Goal: Information Seeking & Learning: Learn about a topic

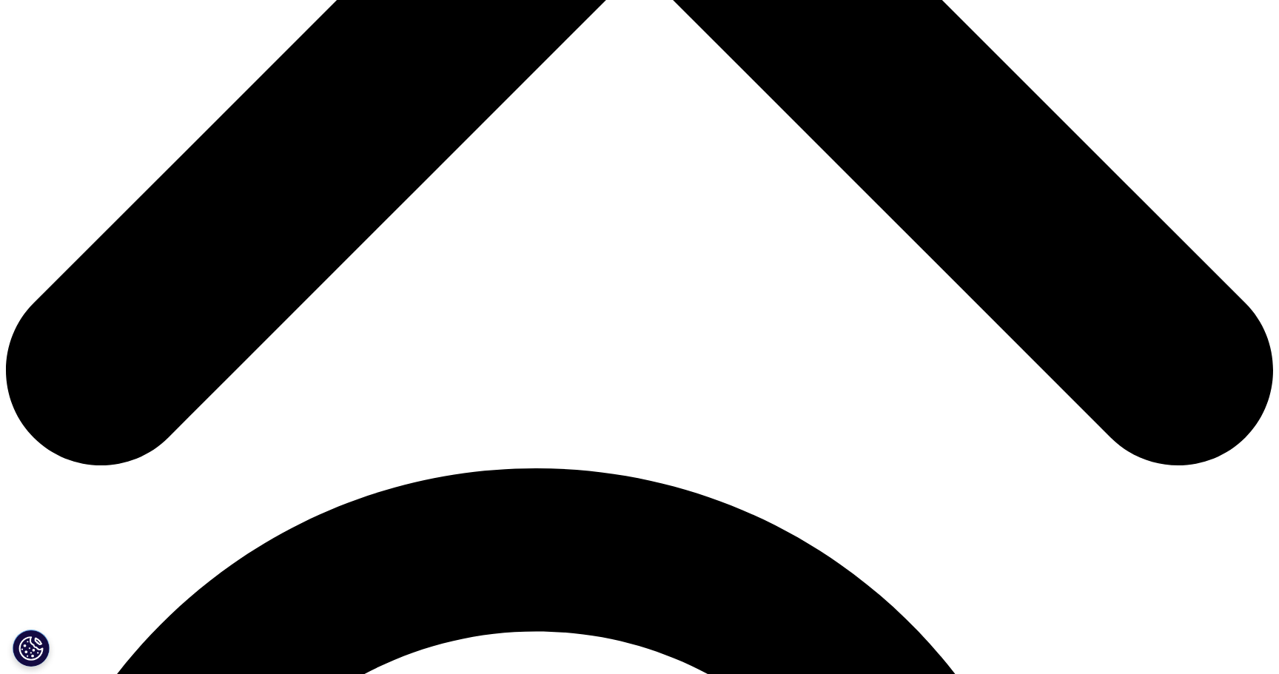
scroll to position [821, 0]
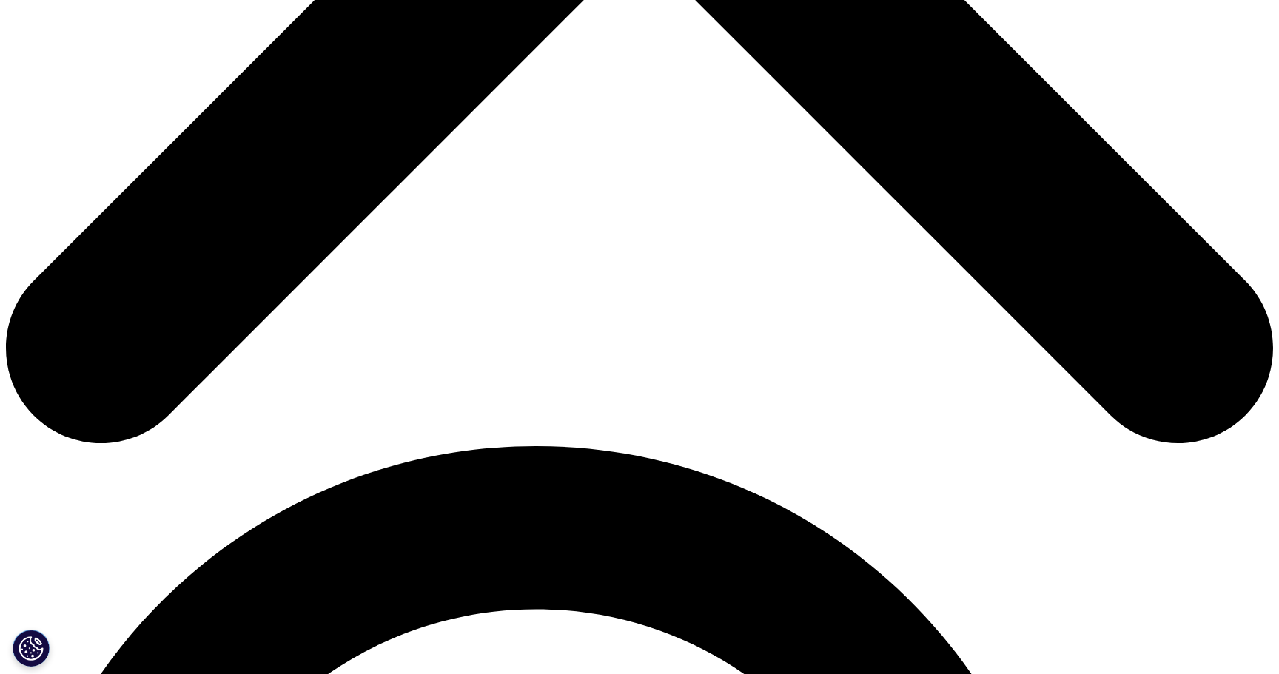
scroll to position [848, 0]
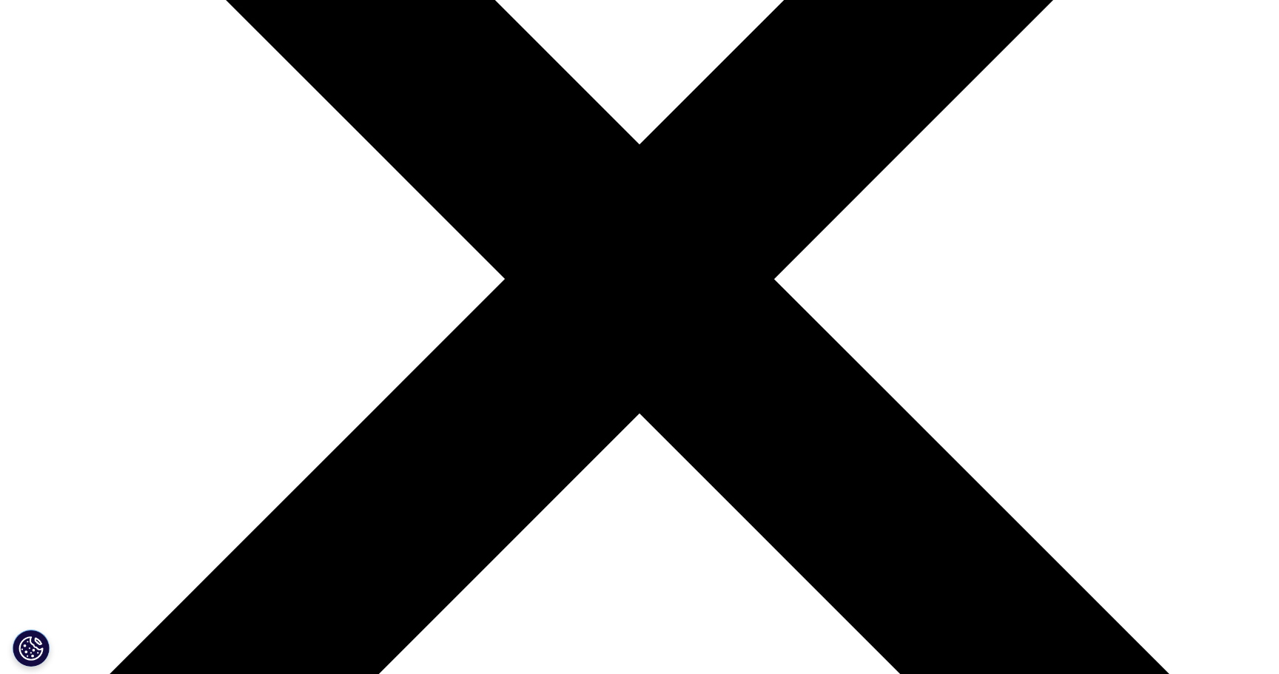
scroll to position [389, 0]
